Goal: Information Seeking & Learning: Learn about a topic

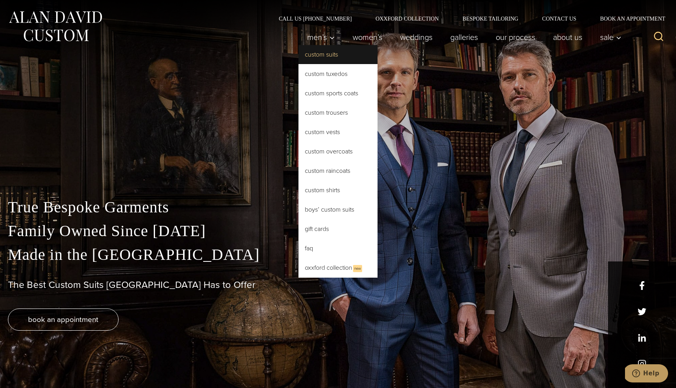
click at [315, 58] on link "Custom Suits" at bounding box center [337, 54] width 79 height 19
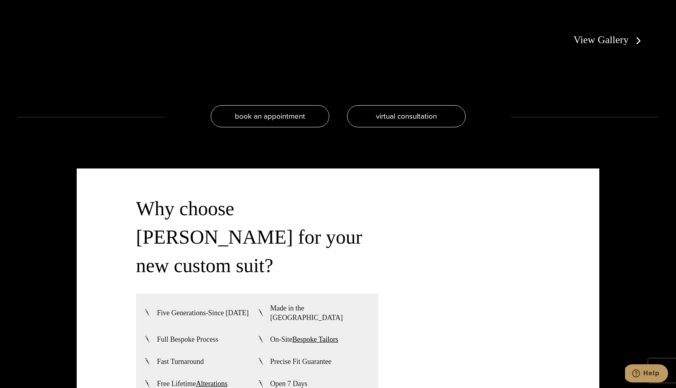
scroll to position [2111, 0]
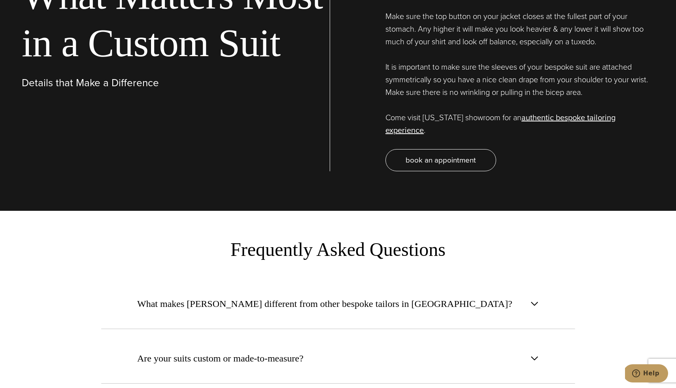
scroll to position [3019, 0]
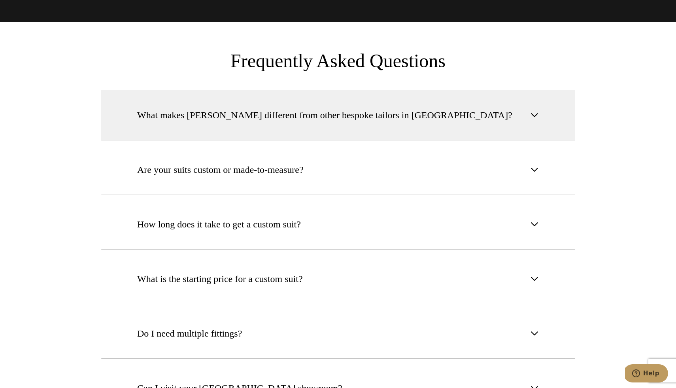
click at [406, 108] on span "What makes Alan David different from other bespoke tailors in NYC?" at bounding box center [326, 115] width 379 height 14
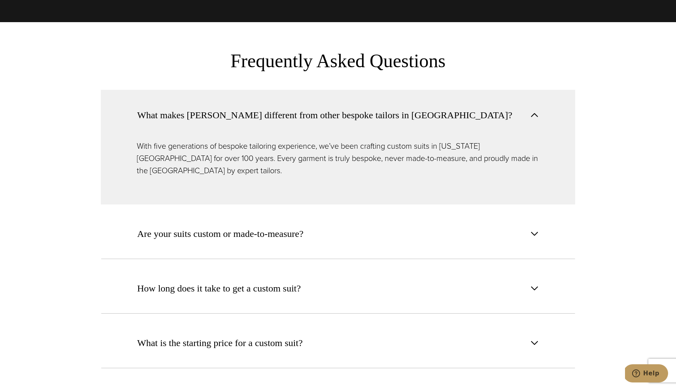
click at [406, 108] on span "What makes Alan David different from other bespoke tailors in NYC?" at bounding box center [326, 115] width 379 height 14
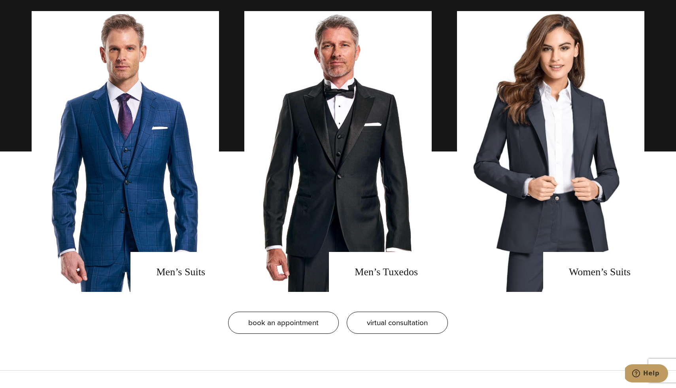
scroll to position [652, 0]
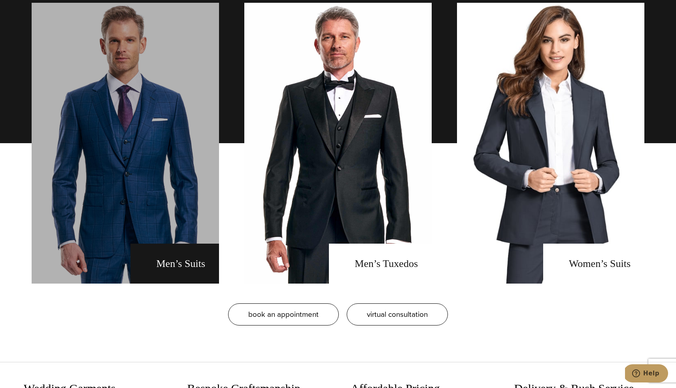
click at [170, 231] on link "men's suits" at bounding box center [125, 143] width 187 height 281
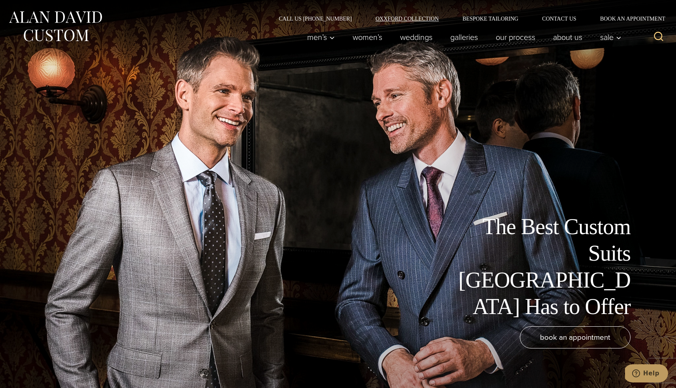
click at [403, 21] on link "Oxxford Collection" at bounding box center [407, 19] width 87 height 6
